Goal: Transaction & Acquisition: Purchase product/service

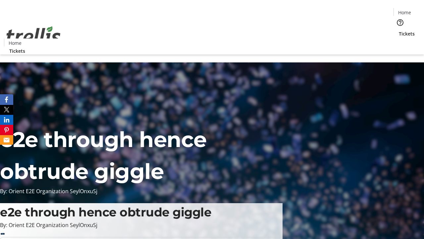
click at [399, 30] on span "Tickets" at bounding box center [407, 33] width 16 height 7
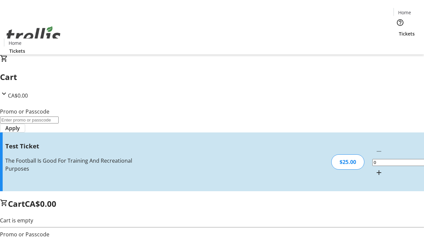
click at [375, 168] on mat-icon "Increment by one" at bounding box center [379, 172] width 8 height 8
type input "1"
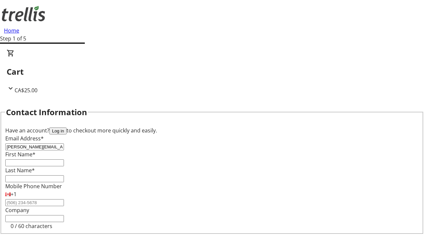
type input "[PERSON_NAME][EMAIL_ADDRESS][DOMAIN_NAME]"
type input "[PERSON_NAME]"
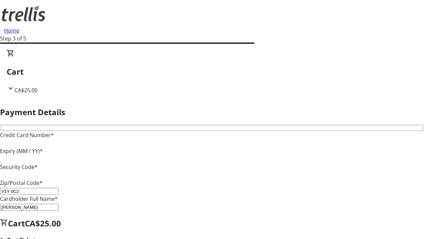
type input "V1Y 0C2"
